Goal: Purchase product/service

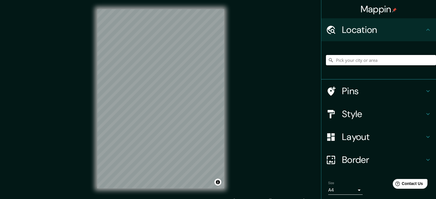
click at [352, 60] on input "Pick your city or area" at bounding box center [381, 60] width 110 height 10
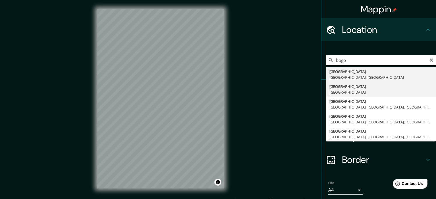
type input "[GEOGRAPHIC_DATA], [GEOGRAPHIC_DATA]"
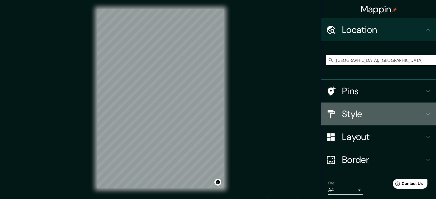
click at [365, 110] on h4 "Style" at bounding box center [383, 113] width 83 height 11
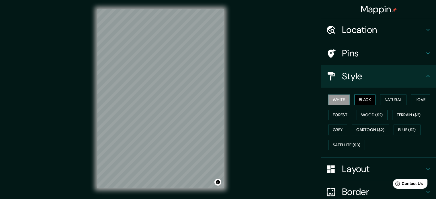
click at [366, 101] on button "Black" at bounding box center [364, 100] width 21 height 11
click at [344, 100] on button "White" at bounding box center [338, 100] width 21 height 11
click at [357, 101] on button "Black" at bounding box center [364, 100] width 21 height 11
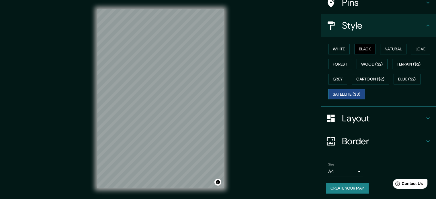
scroll to position [51, 0]
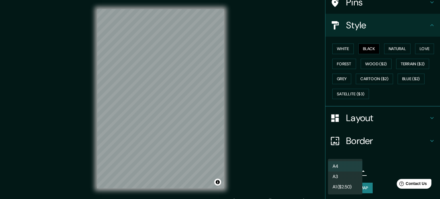
click at [351, 167] on body "Mappin Location [GEOGRAPHIC_DATA], [GEOGRAPHIC_DATA] Pins Style White Black Nat…" at bounding box center [220, 99] width 440 height 199
click at [350, 173] on li "A3" at bounding box center [345, 177] width 34 height 10
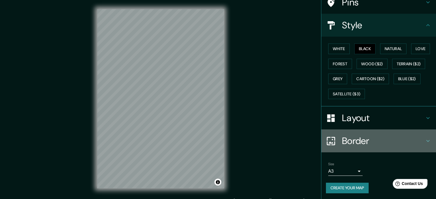
click at [356, 140] on h4 "Border" at bounding box center [383, 140] width 83 height 11
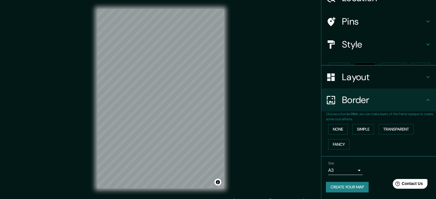
scroll to position [22, 0]
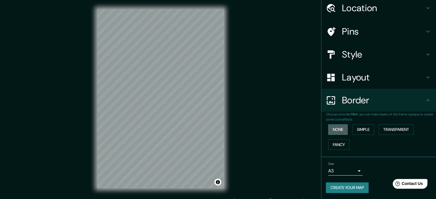
click at [342, 128] on button "None" at bounding box center [337, 129] width 19 height 11
click at [355, 129] on button "Simple" at bounding box center [363, 129] width 22 height 11
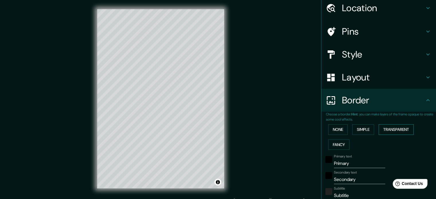
click at [391, 127] on button "Transparent" at bounding box center [396, 129] width 35 height 11
click at [342, 142] on button "Fancy" at bounding box center [338, 145] width 21 height 11
click at [339, 131] on button "None" at bounding box center [337, 129] width 19 height 11
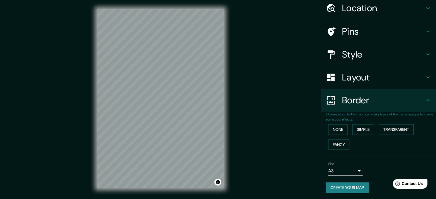
click at [377, 75] on h4 "Layout" at bounding box center [383, 77] width 83 height 11
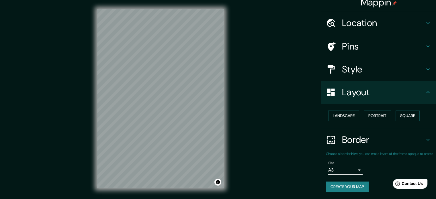
scroll to position [6, 0]
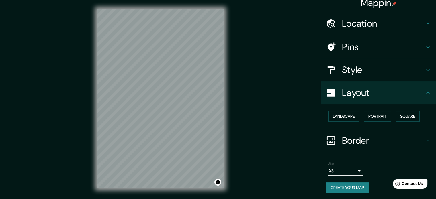
click at [273, 107] on div "Mappin Location [GEOGRAPHIC_DATA], [GEOGRAPHIC_DATA] Pins Style Layout Landscap…" at bounding box center [218, 103] width 436 height 207
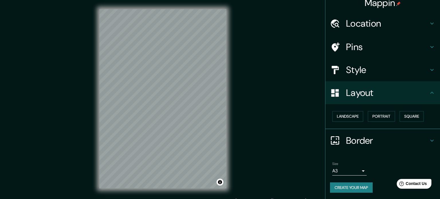
click at [353, 170] on body "Mappin Location [GEOGRAPHIC_DATA], [GEOGRAPHIC_DATA] Pins Style Layout Landscap…" at bounding box center [220, 99] width 440 height 199
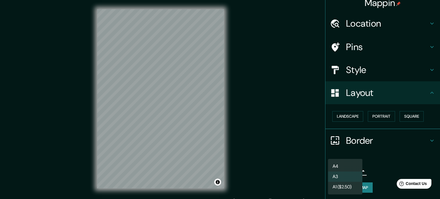
click at [347, 168] on li "A4" at bounding box center [345, 166] width 34 height 10
click at [348, 168] on body "Mappin Location [GEOGRAPHIC_DATA], [GEOGRAPHIC_DATA] Pins Style Layout Landscap…" at bounding box center [220, 99] width 440 height 199
click at [348, 175] on li "A3" at bounding box center [345, 177] width 34 height 10
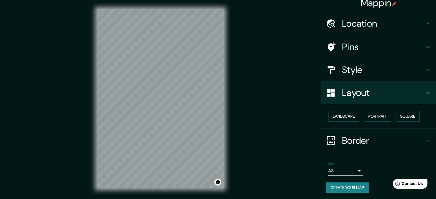
click at [422, 75] on div "Style" at bounding box center [378, 69] width 115 height 23
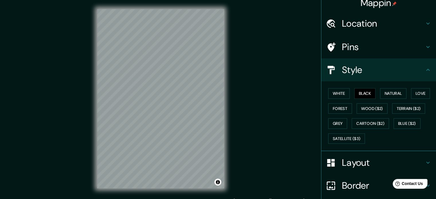
click at [422, 75] on div "Style" at bounding box center [378, 69] width 115 height 23
click at [385, 93] on button "Natural" at bounding box center [393, 93] width 26 height 11
click at [415, 92] on button "Love" at bounding box center [420, 93] width 19 height 11
click at [359, 93] on button "Black" at bounding box center [364, 93] width 21 height 11
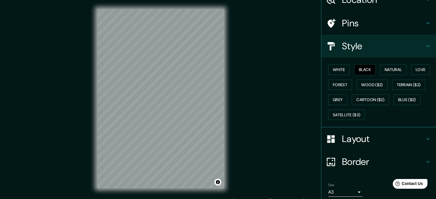
scroll to position [51, 0]
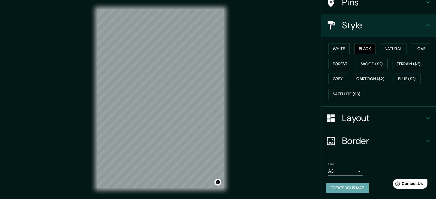
click at [353, 184] on button "Create your map" at bounding box center [347, 188] width 43 height 11
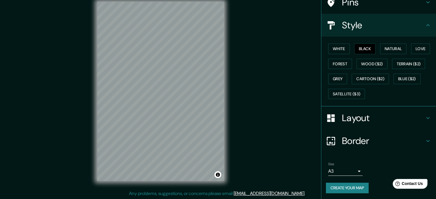
click at [334, 187] on button "Create your map" at bounding box center [347, 188] width 43 height 11
